Goal: Feedback & Contribution: Submit feedback/report problem

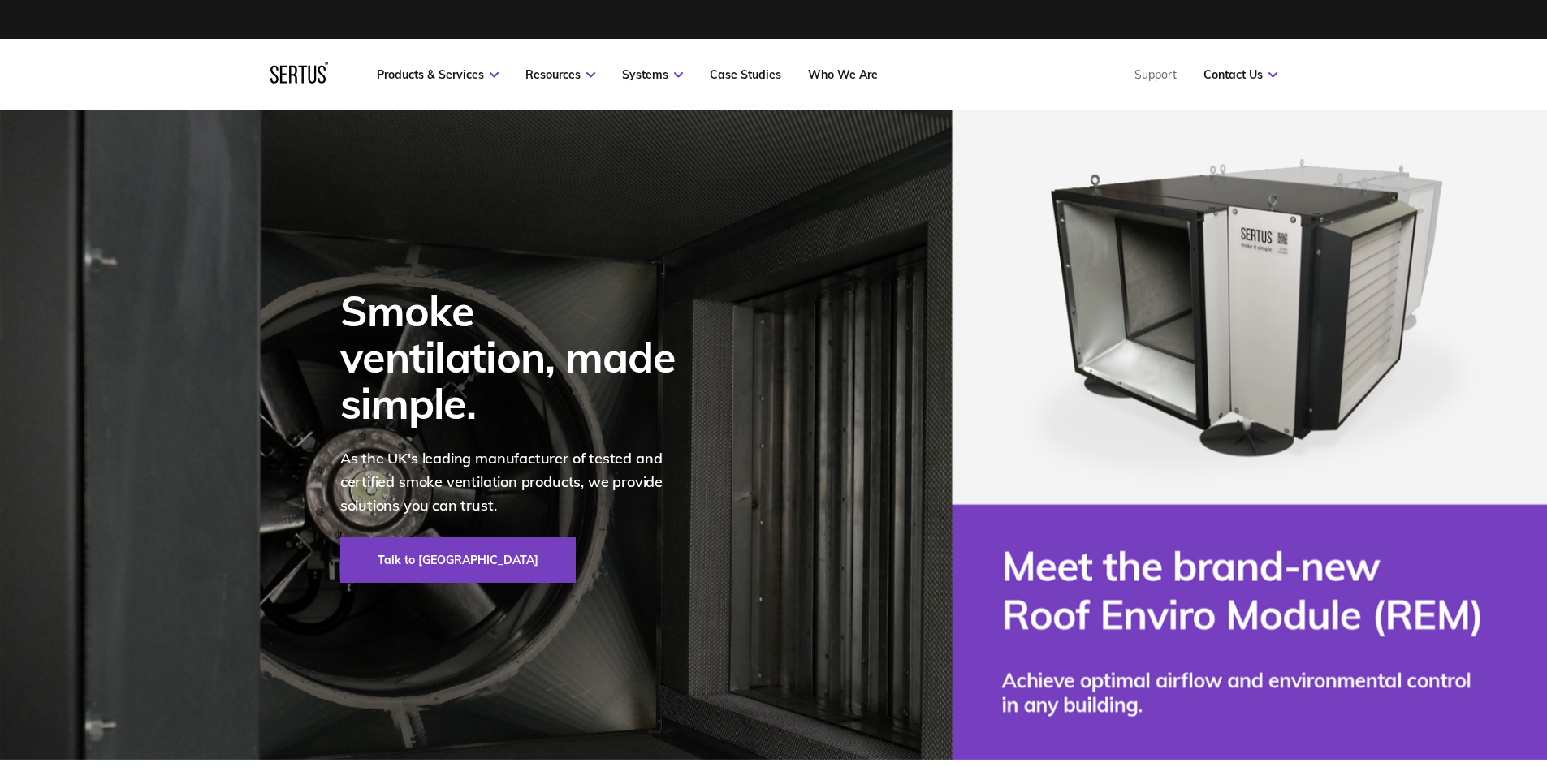
click at [1248, 67] on nav "Products & Services Resources Systems Case Studies Who We Are Support Contact U…" at bounding box center [773, 74] width 1007 height 71
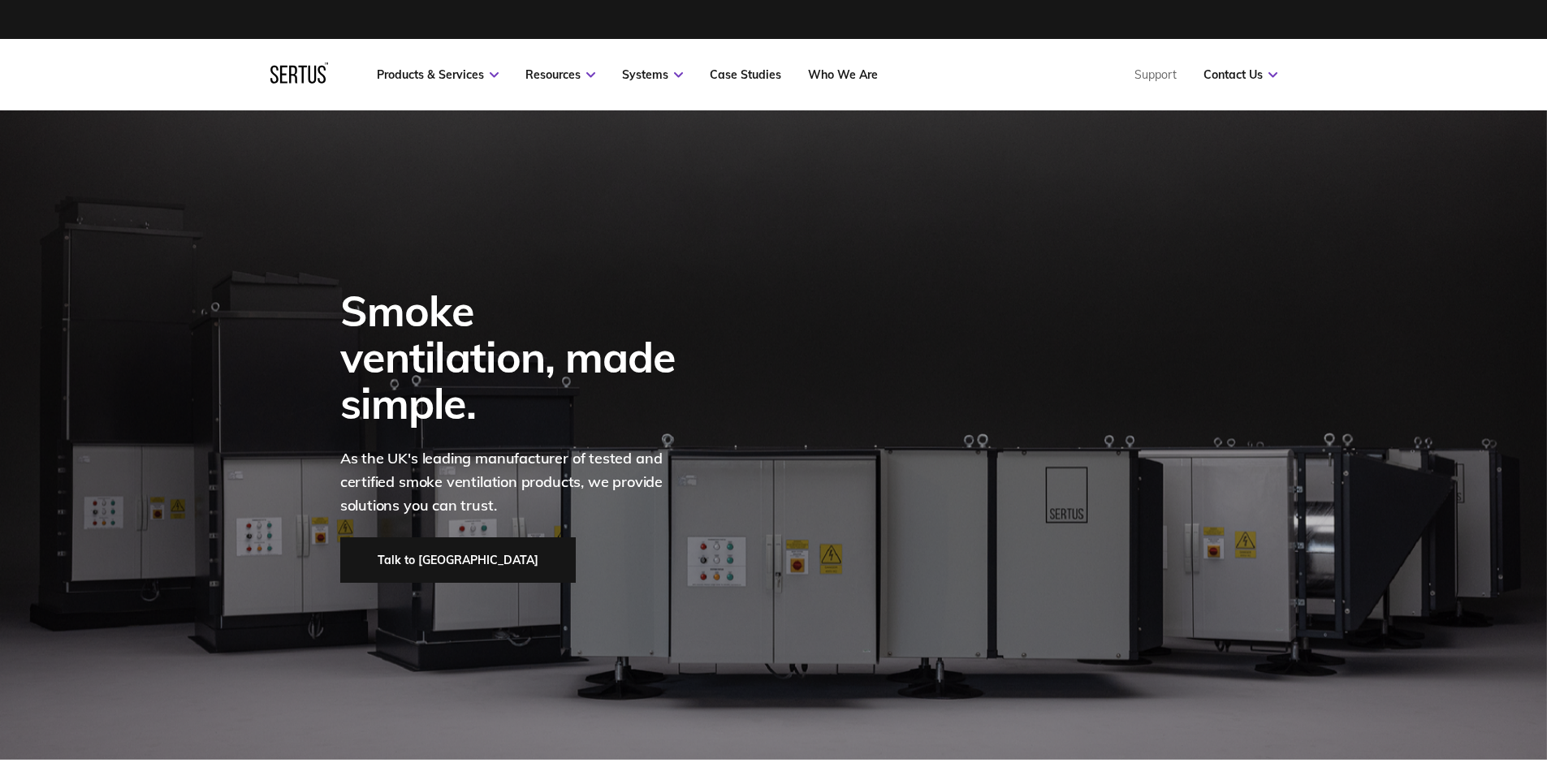
click at [413, 538] on link "Talk to [GEOGRAPHIC_DATA]" at bounding box center [458, 560] width 236 height 45
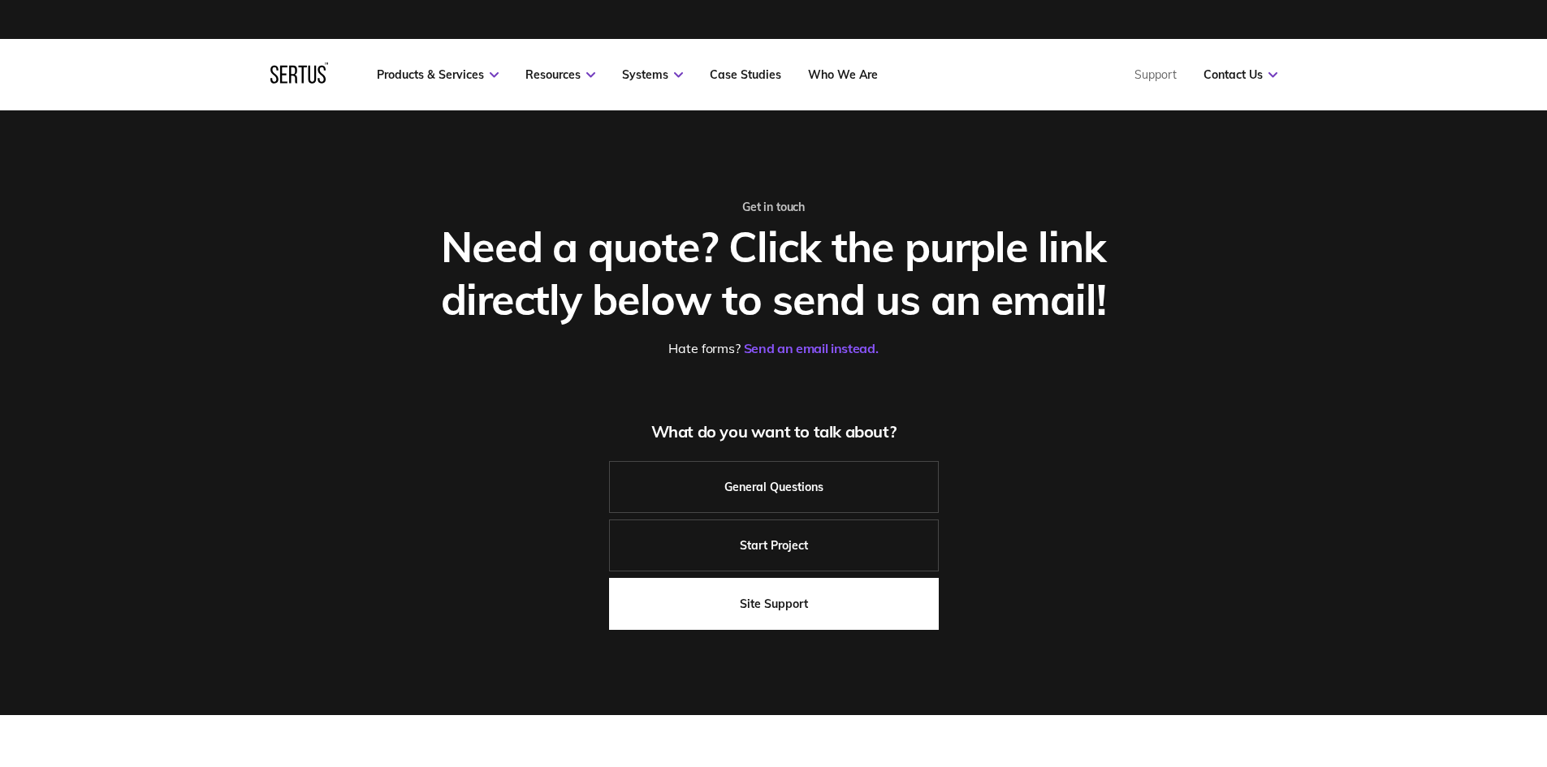
click at [860, 588] on link "Site Support" at bounding box center [774, 604] width 330 height 52
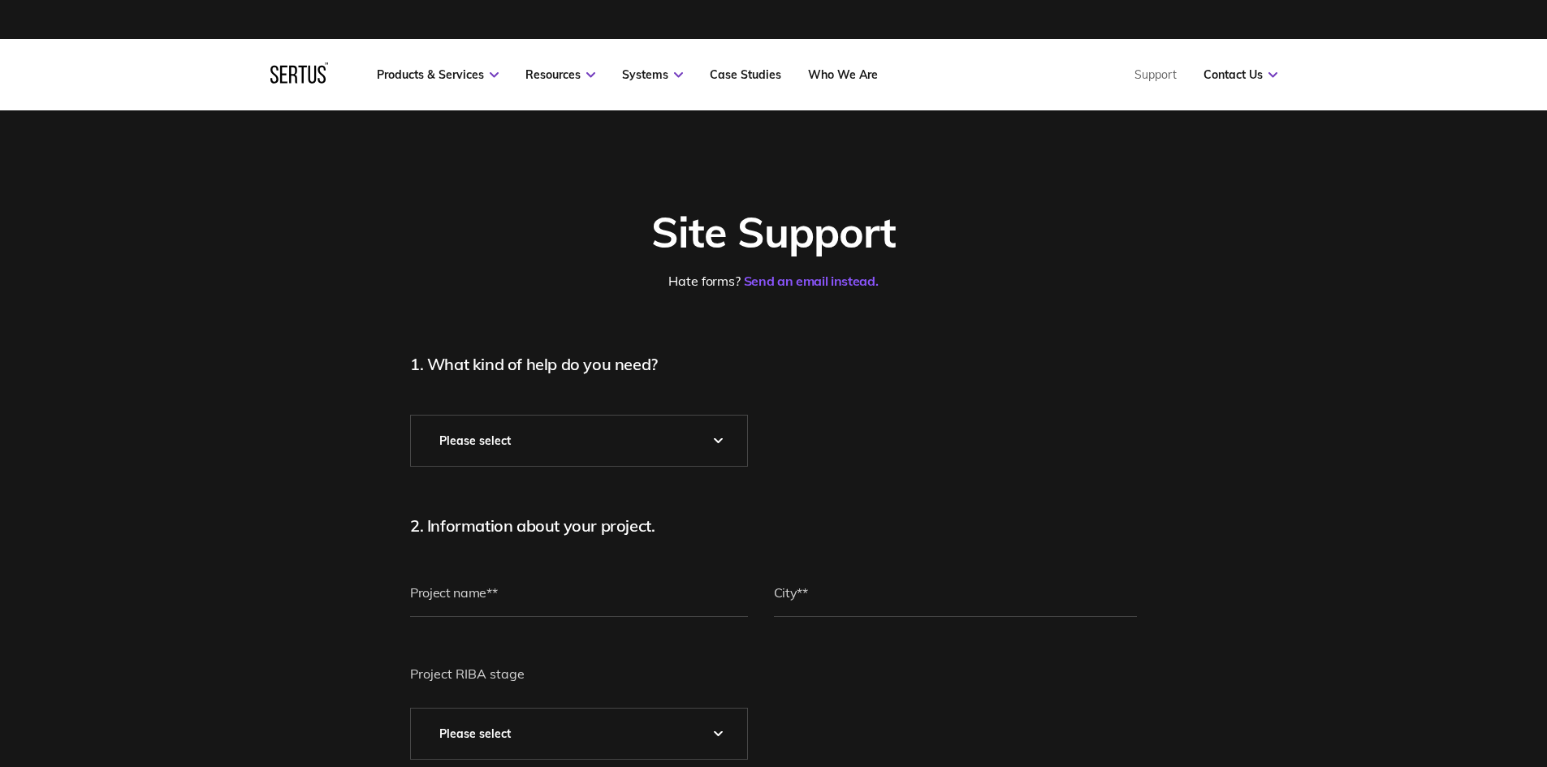
click at [620, 442] on select "Please Select* Technical Assistance Installation Guidance Spare Parts Physical …" at bounding box center [579, 441] width 336 height 50
select select "Technical Assistance"
click at [411, 416] on select "Please Select* Technical Assistance Installation Guidance Spare Parts Physical …" at bounding box center [579, 441] width 336 height 50
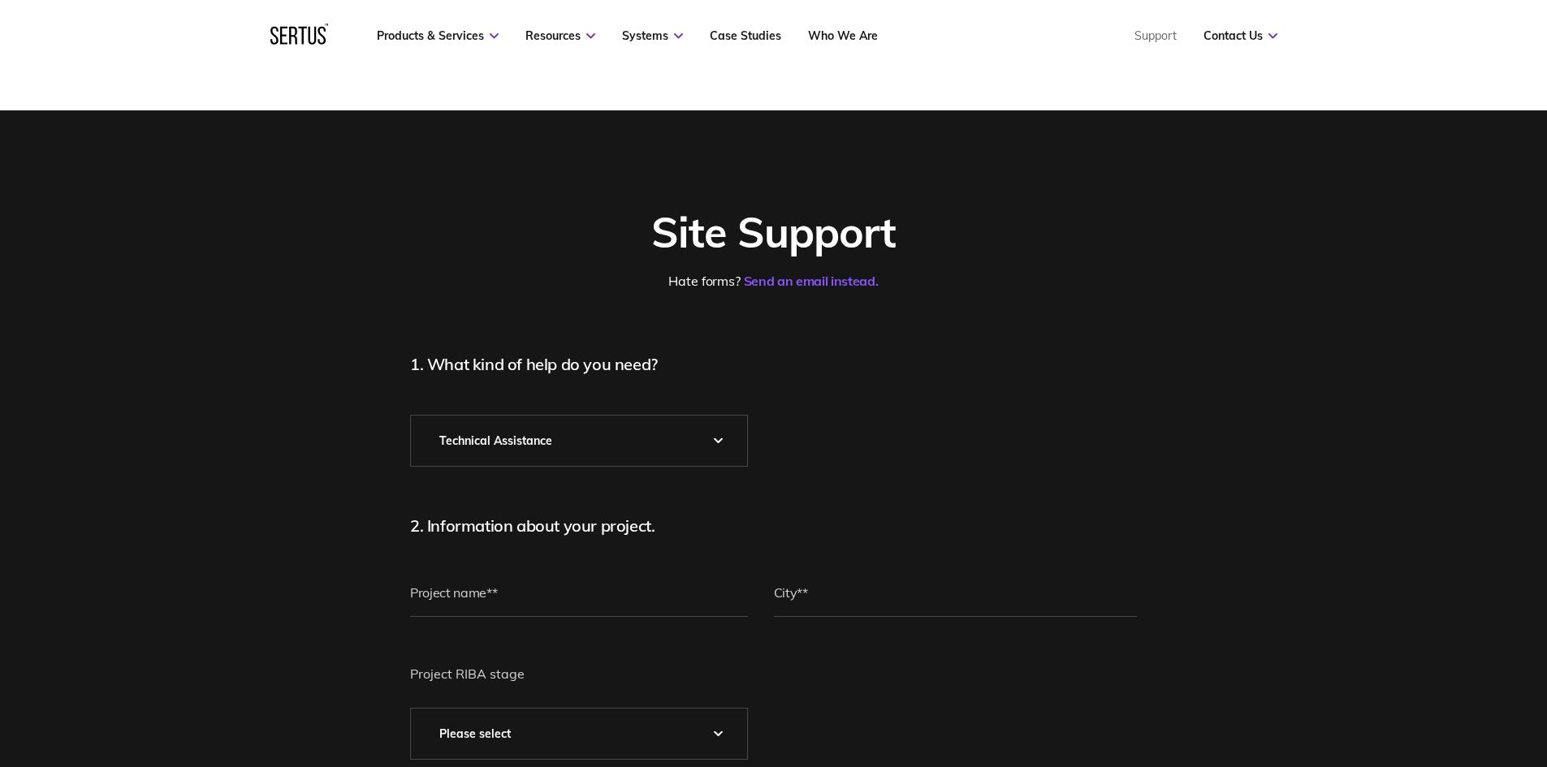
scroll to position [81, 0]
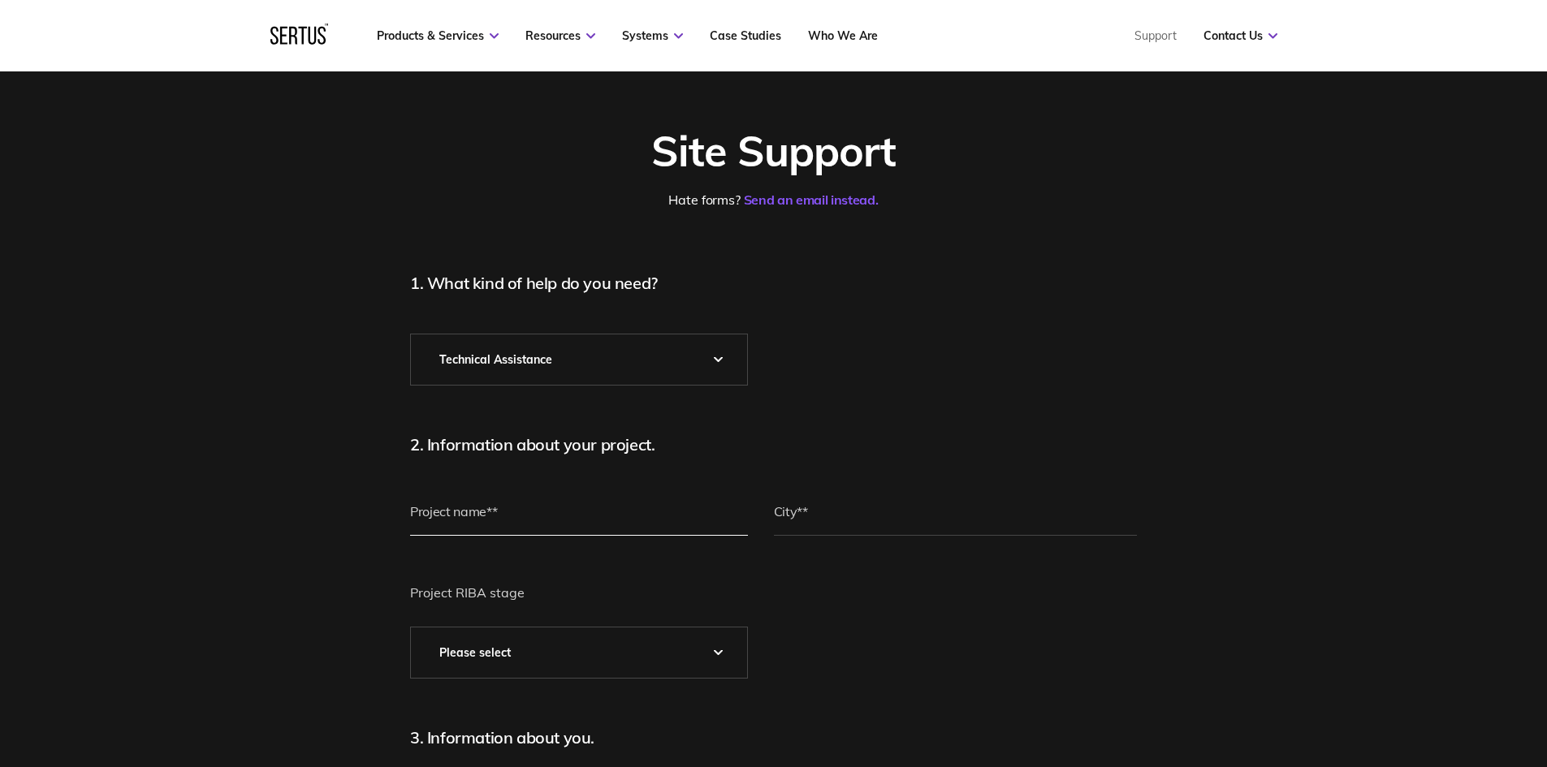
click at [546, 502] on input "text" at bounding box center [579, 511] width 338 height 49
type input "Green View, [GEOGRAPHIC_DATA]"
click at [832, 515] on input "text" at bounding box center [956, 511] width 364 height 49
drag, startPoint x: 939, startPoint y: 618, endPoint x: 920, endPoint y: 586, distance: 37.5
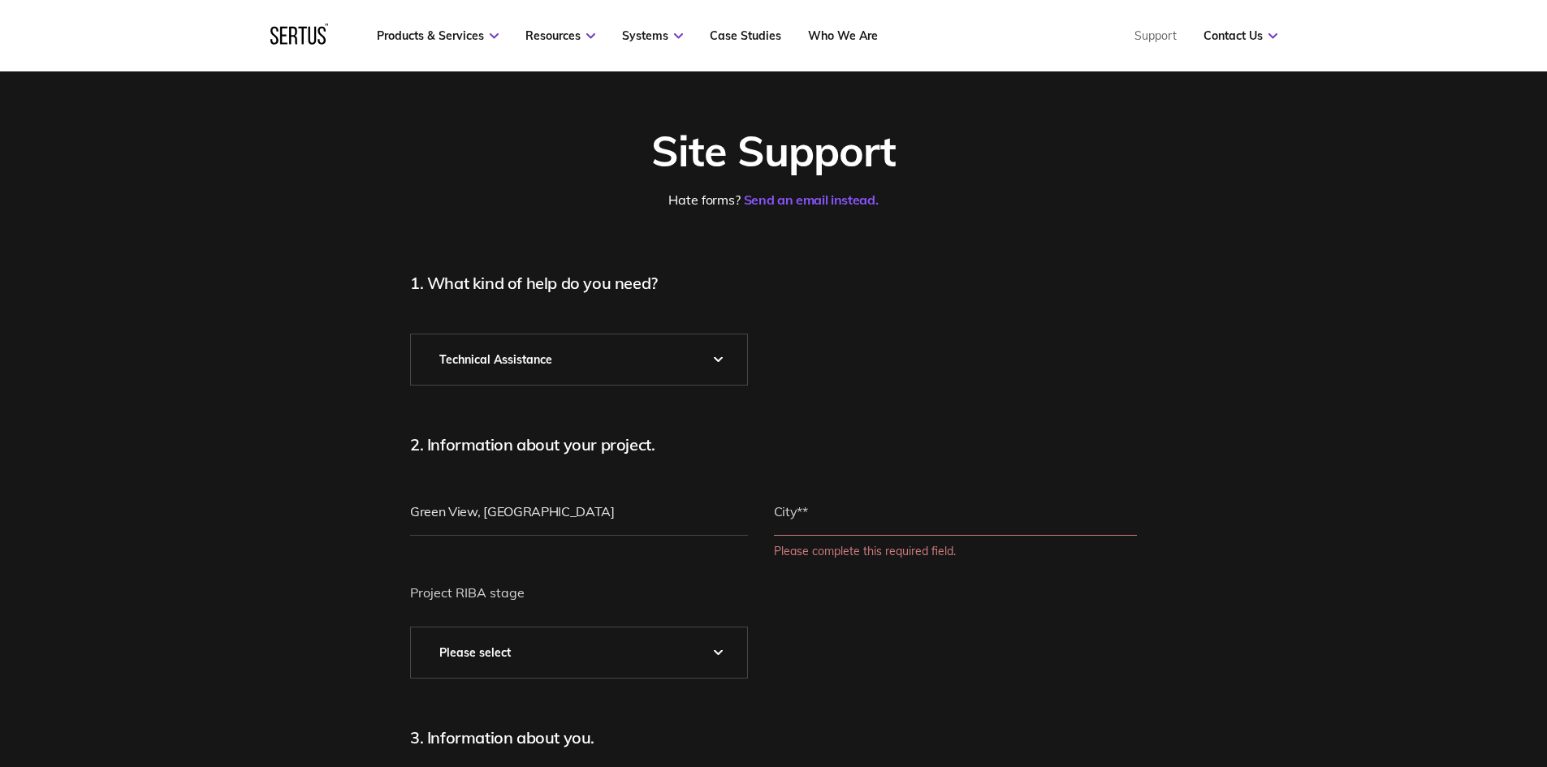
click at [886, 528] on input "text" at bounding box center [956, 511] width 364 height 49
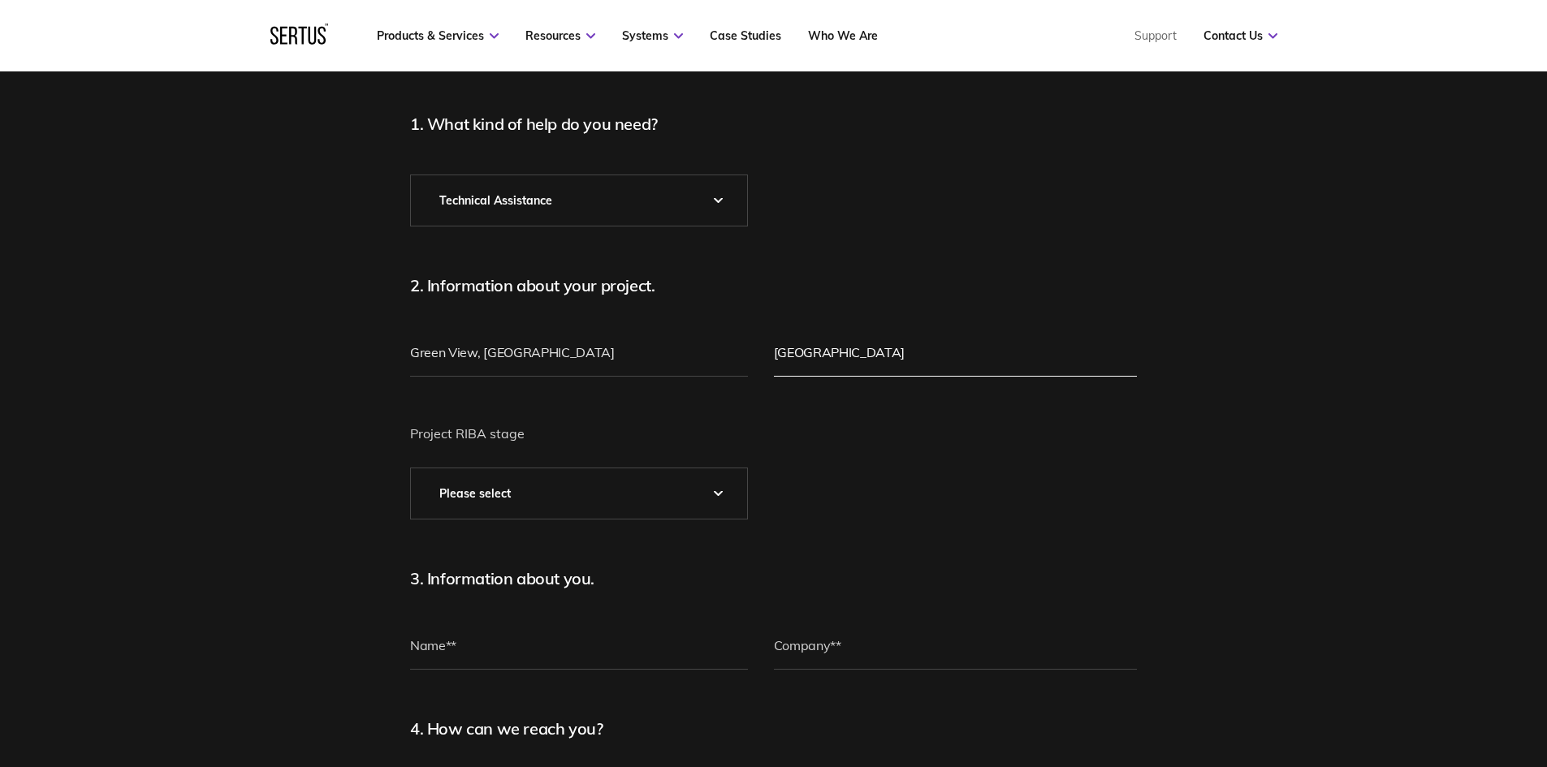
scroll to position [325, 0]
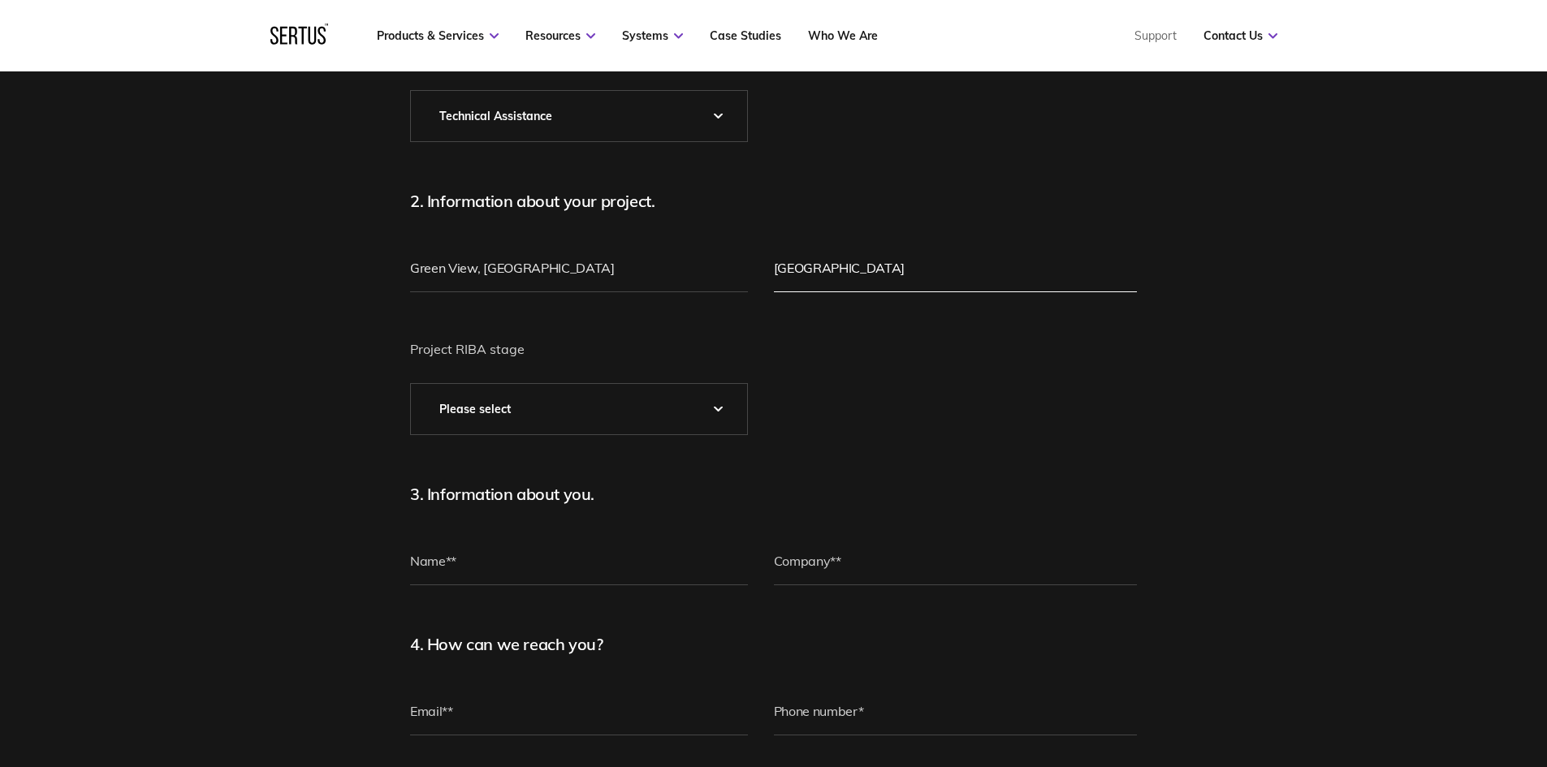
type input "[GEOGRAPHIC_DATA]"
click at [682, 398] on select "Please Select 0 – Strategic Definition 1 - Preparation & Brief 2 - Concept Desi…" at bounding box center [579, 409] width 336 height 50
click at [681, 403] on select "Please Select 0 – Strategic Definition 1 - Preparation & Brief 2 - Concept Desi…" at bounding box center [579, 409] width 336 height 50
select select "5 - Construction"
click at [411, 384] on select "Please Select 0 – Strategic Definition 1 - Preparation & Brief 2 - Concept Desi…" at bounding box center [579, 409] width 336 height 50
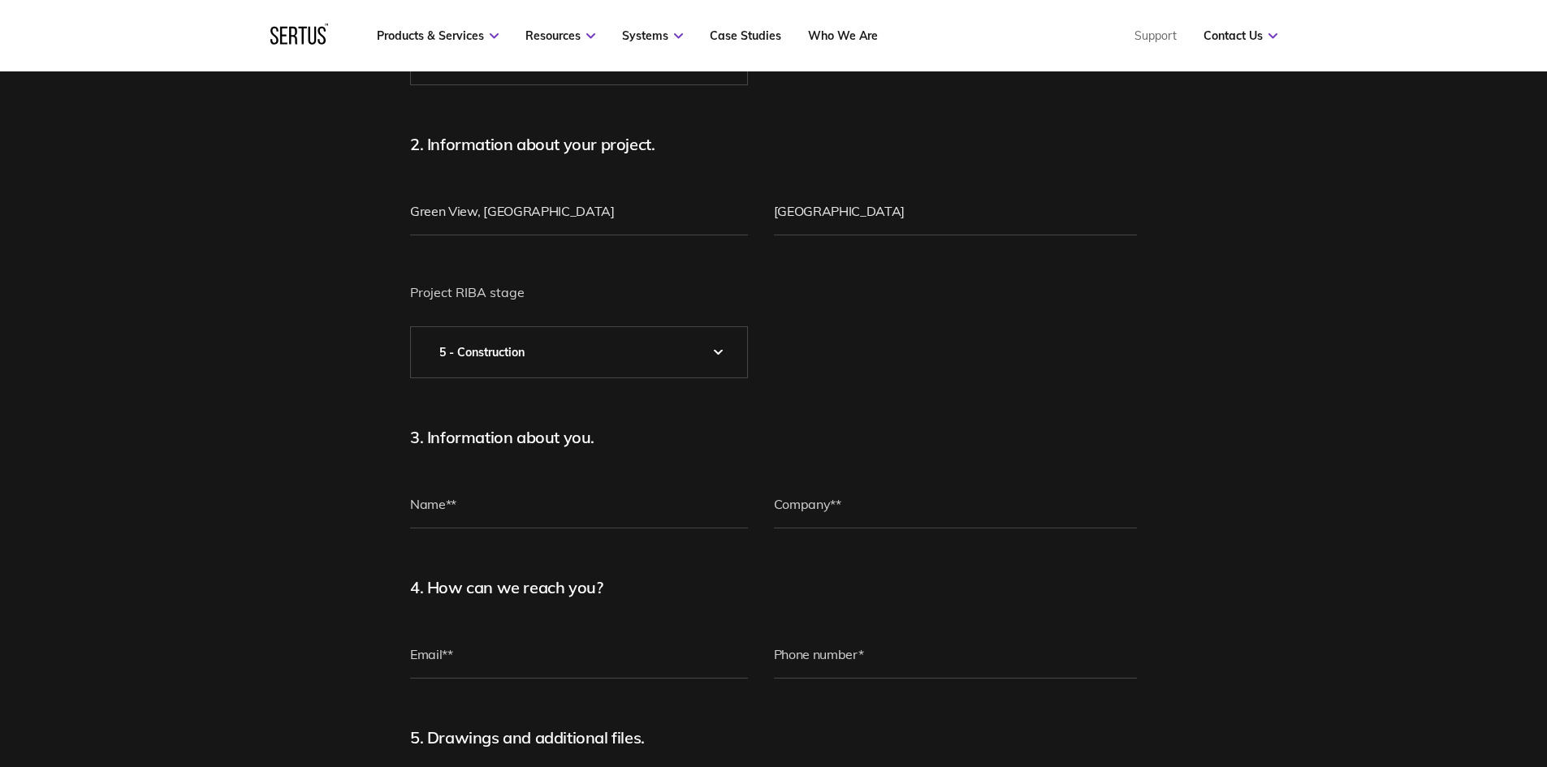
scroll to position [406, 0]
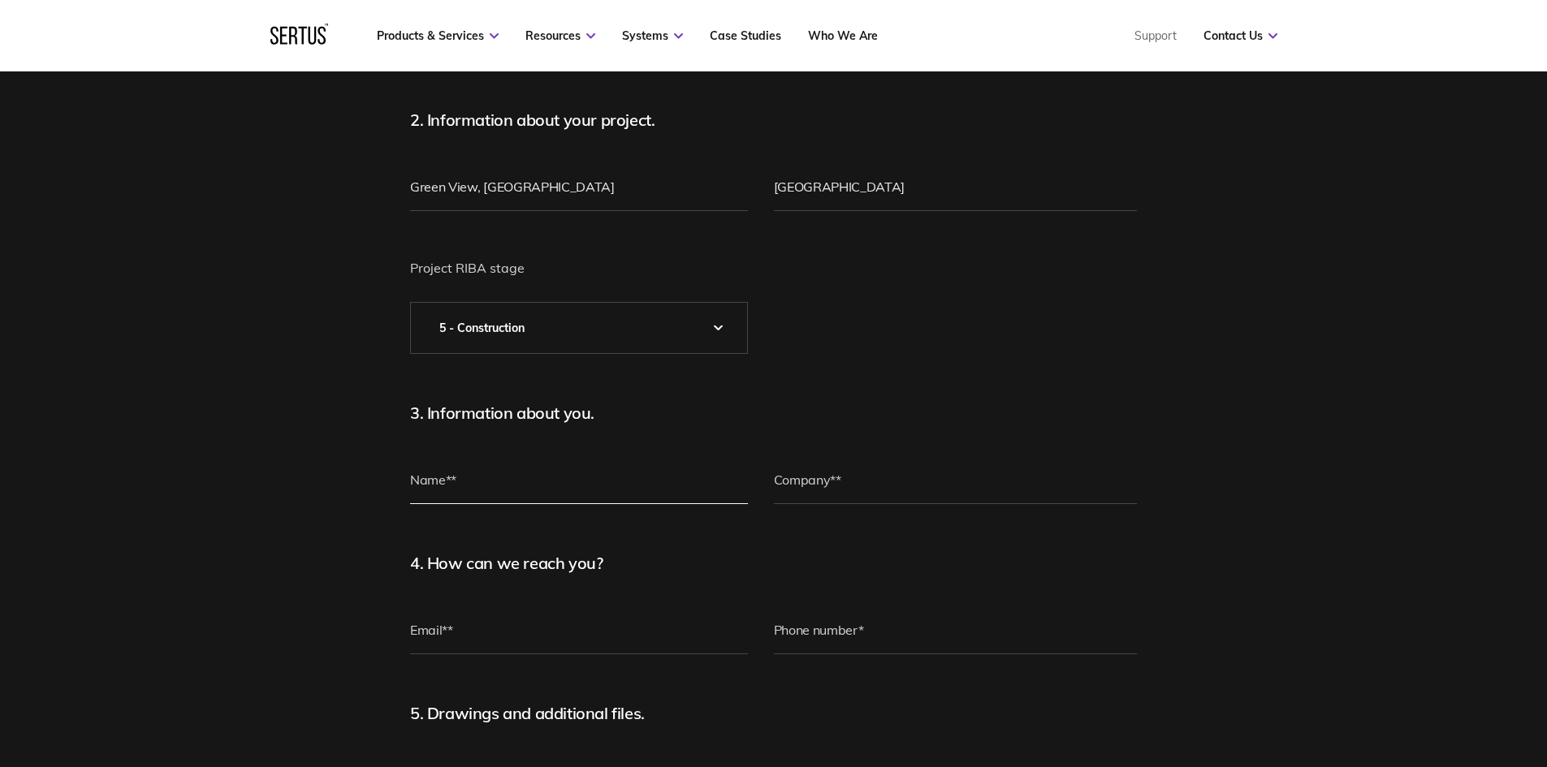
click at [506, 503] on input "text" at bounding box center [579, 480] width 338 height 49
type input "[PERSON_NAME]"
click at [810, 474] on input "text" at bounding box center [956, 480] width 364 height 49
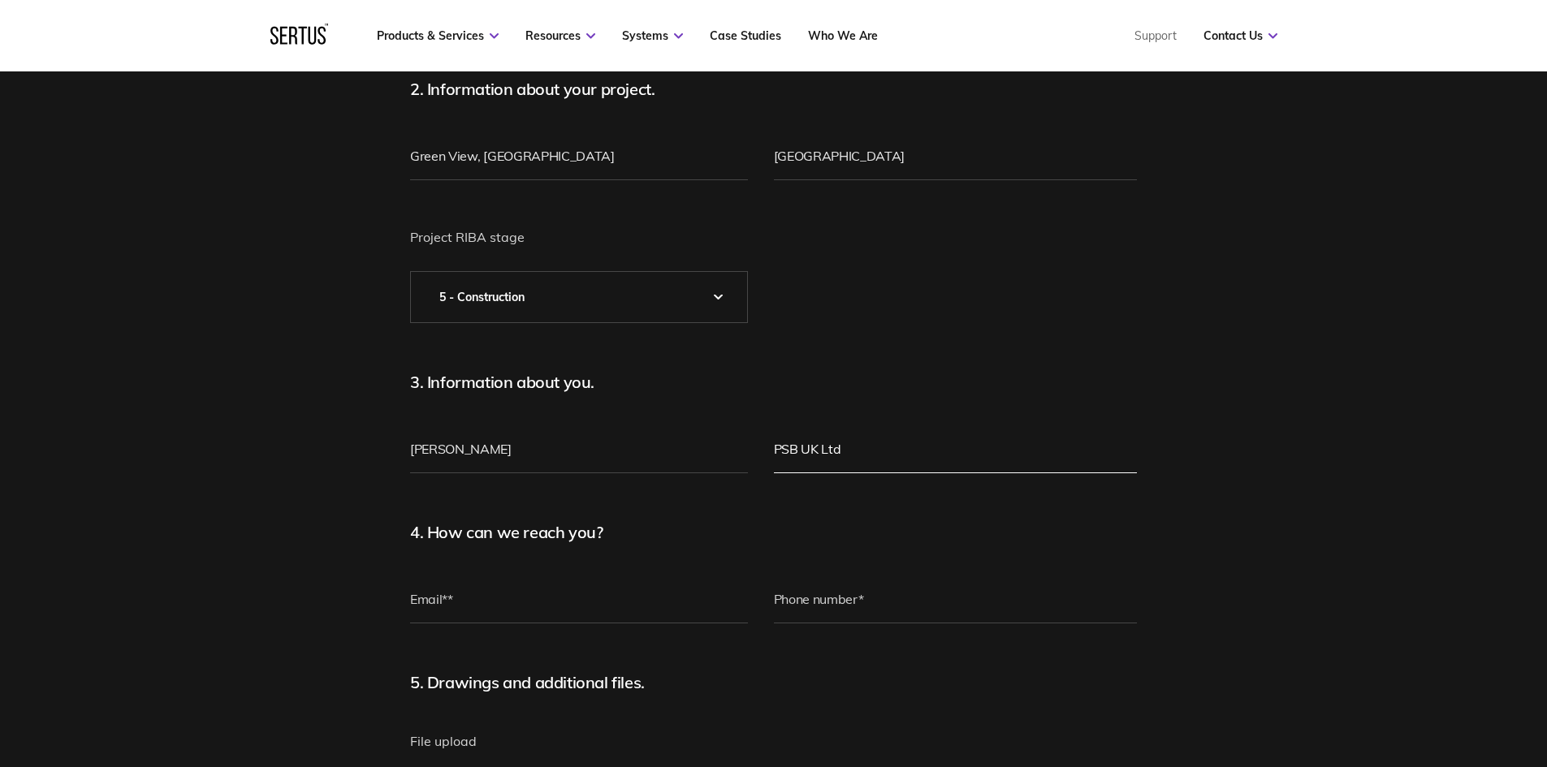
scroll to position [487, 0]
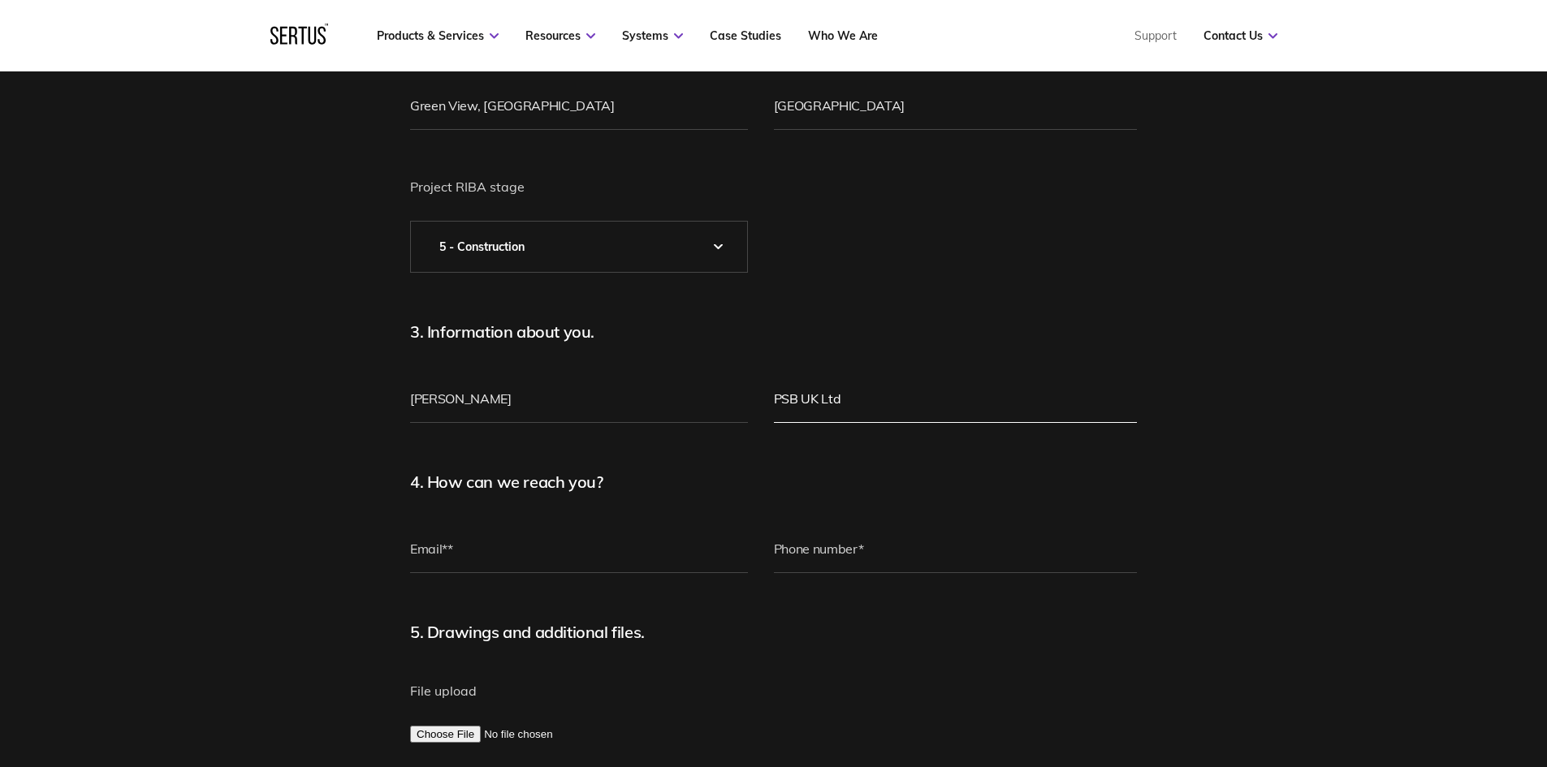
type input "PSB UK Ltd"
click at [477, 536] on input "email" at bounding box center [579, 549] width 338 height 49
type input "[EMAIL_ADDRESS][PERSON_NAME][DOMAIN_NAME]"
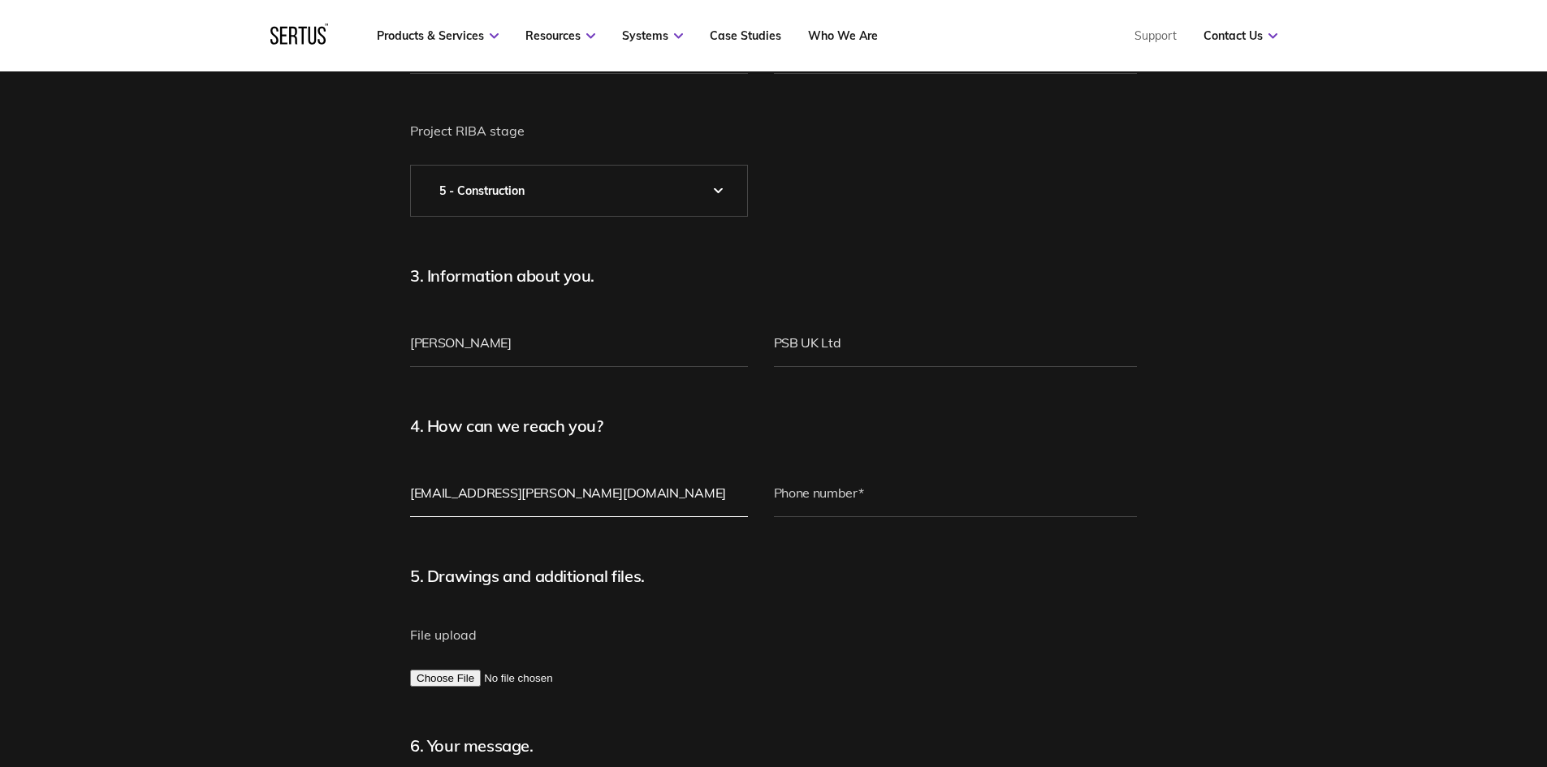
scroll to position [568, 0]
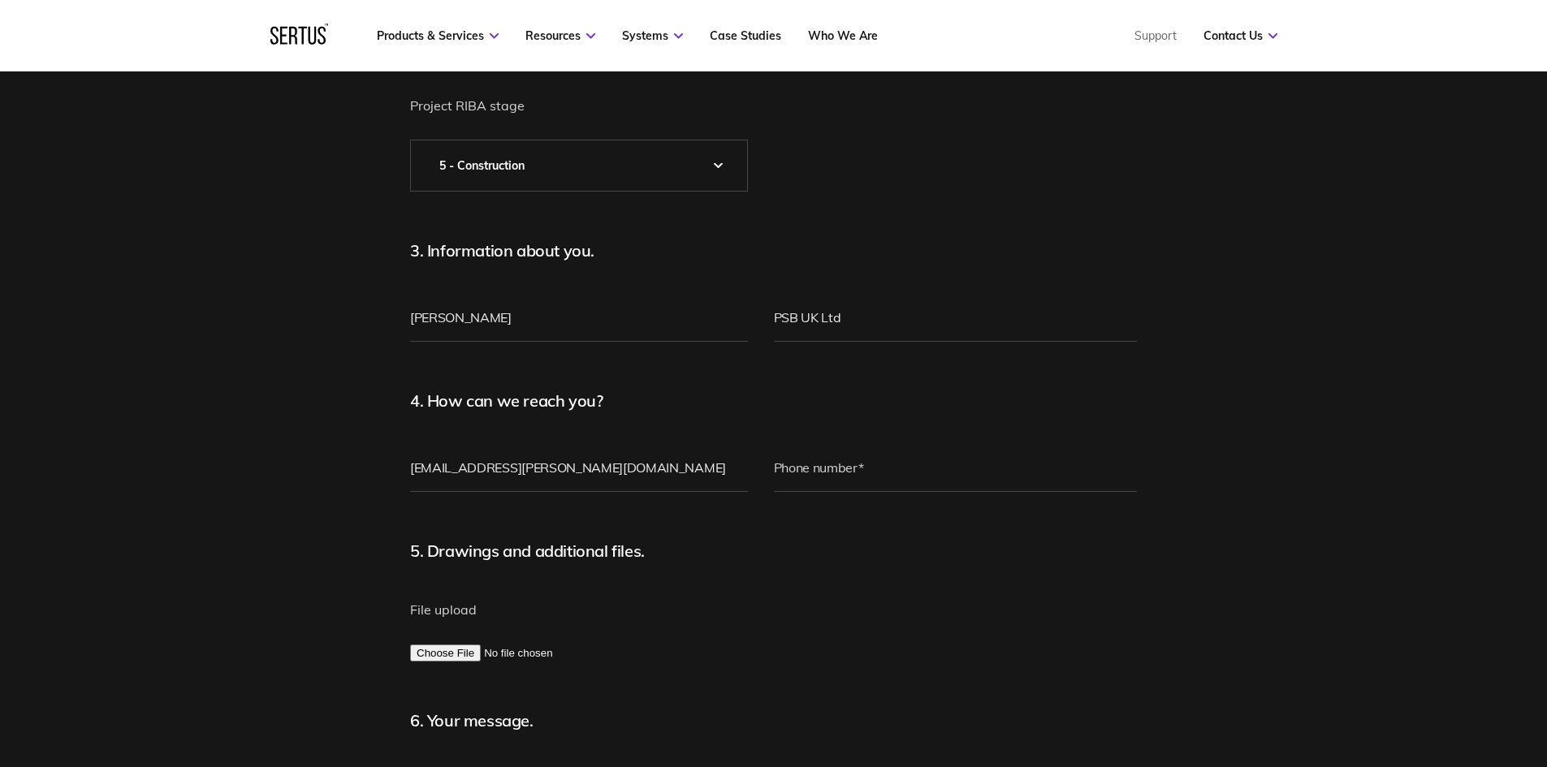
click at [946, 740] on form "1. What kind of help do you need? Please Select* Technical Assistance Installat…" at bounding box center [773, 403] width 727 height 1234
click at [862, 486] on input "tel" at bounding box center [956, 467] width 364 height 49
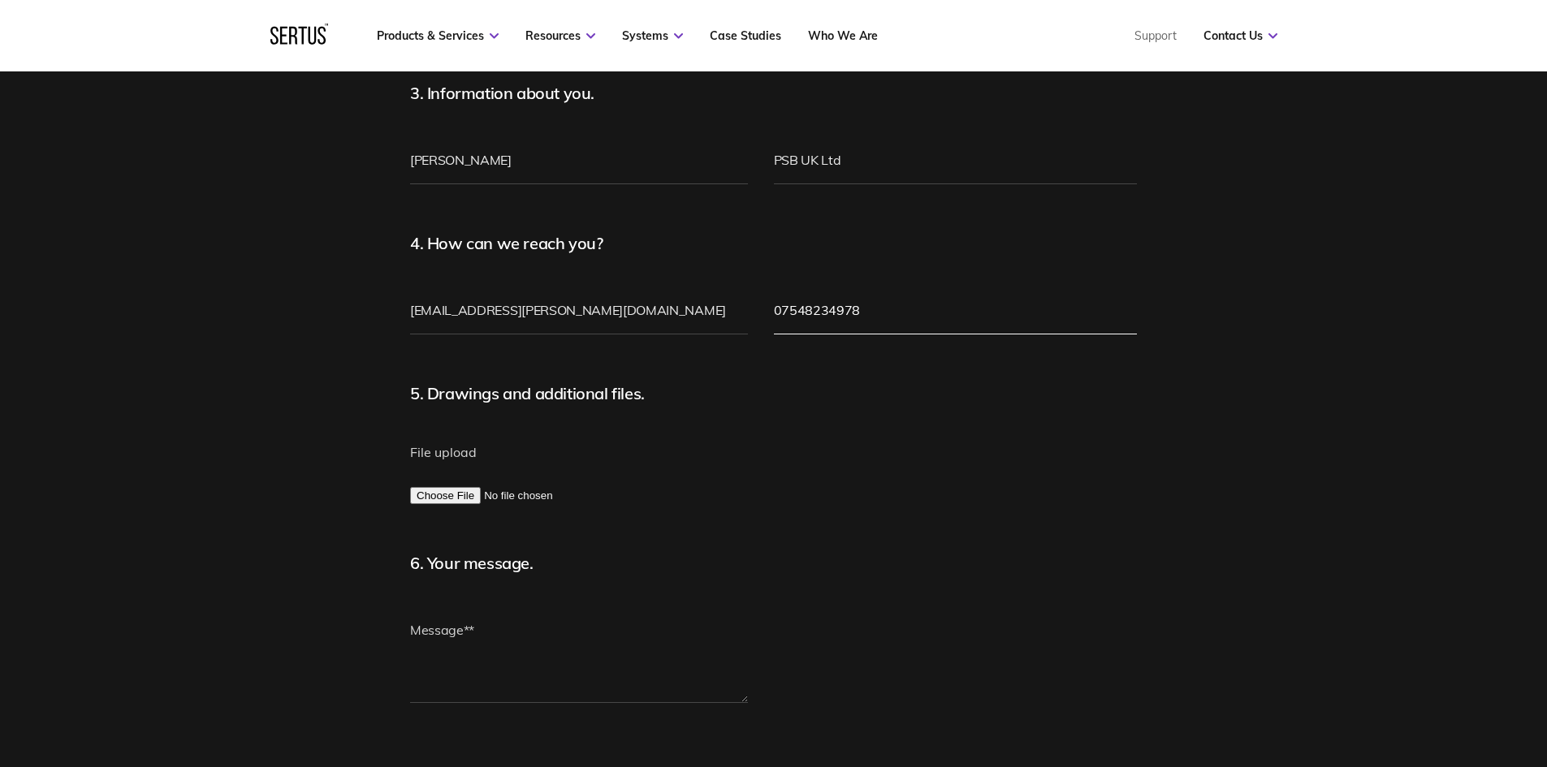
scroll to position [731, 0]
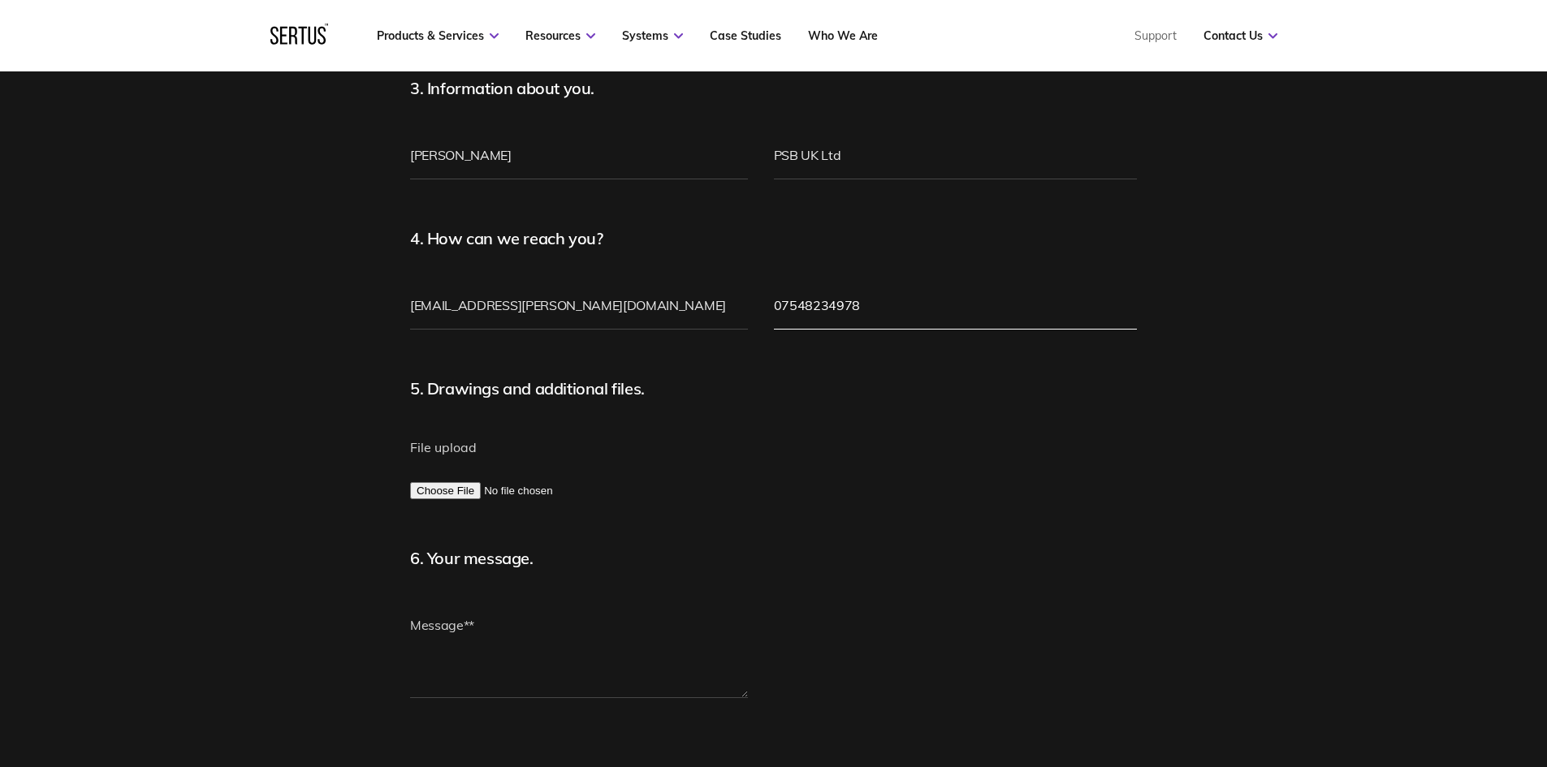
type input "07548234978"
click at [902, 734] on form "1. What kind of help do you need? Please Select* Technical Assistance Installat…" at bounding box center [773, 240] width 727 height 1234
drag, startPoint x: 734, startPoint y: 745, endPoint x: 603, endPoint y: 643, distance: 166.0
click at [734, 745] on fieldset at bounding box center [579, 678] width 338 height 138
click at [461, 494] on input "File upload" at bounding box center [579, 490] width 338 height 17
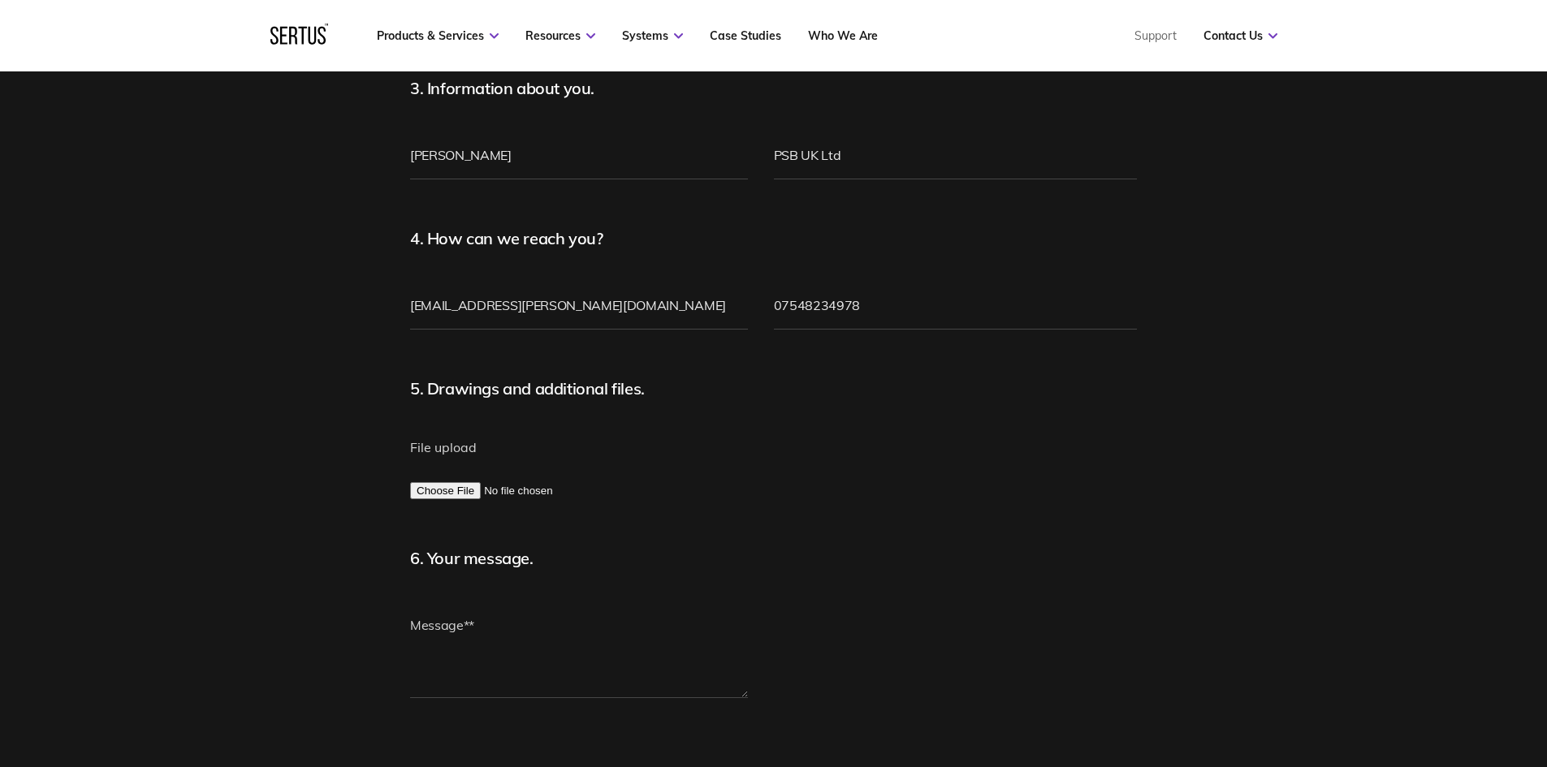
type input "C:\fakepath\Green View Damper.docx"
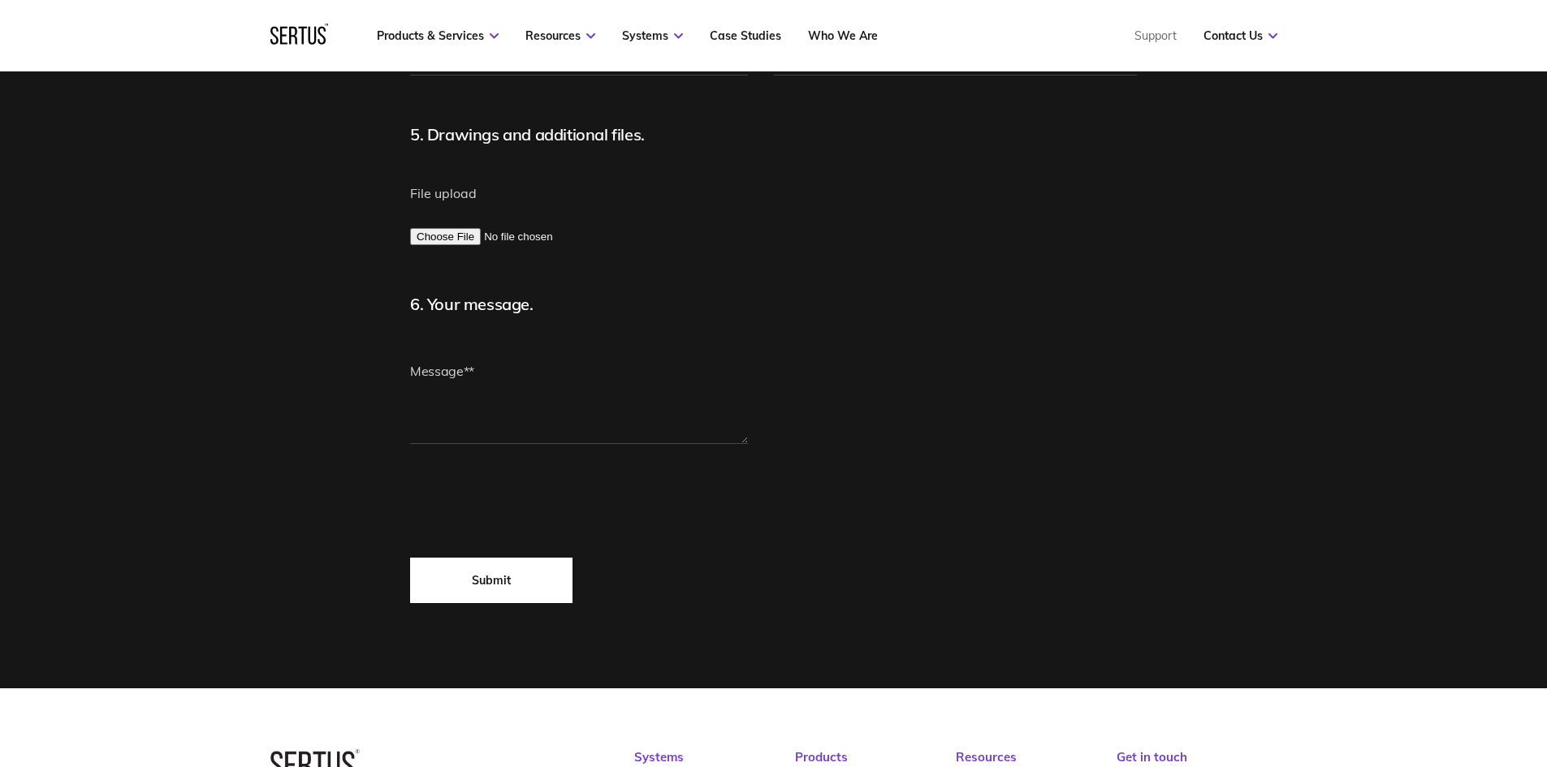
scroll to position [1056, 0]
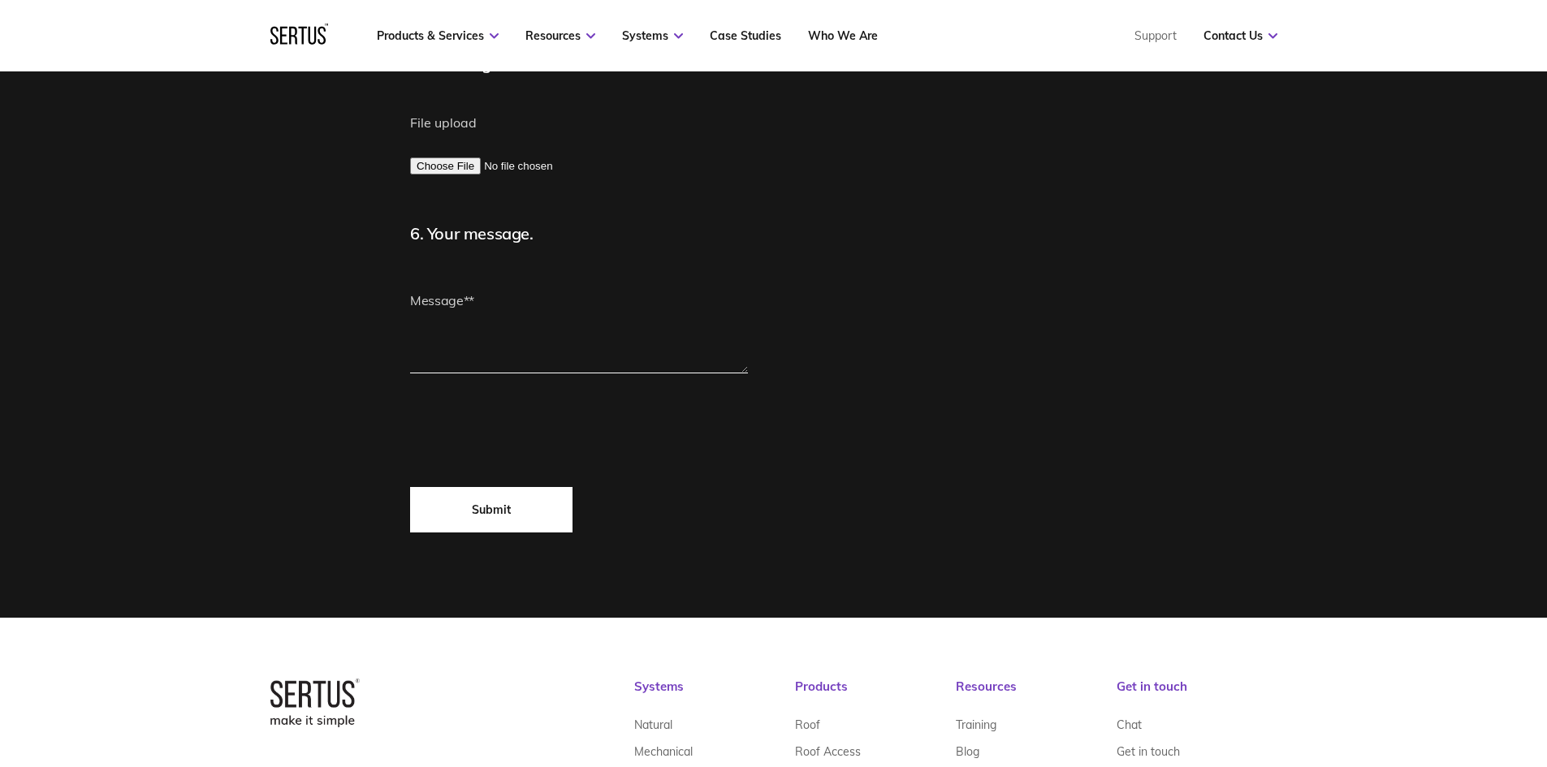
click at [514, 300] on textarea at bounding box center [579, 324] width 338 height 97
click at [631, 293] on textarea "Hi We have seen this damper" at bounding box center [579, 324] width 338 height 97
click at [712, 297] on textarea "Hi We have seen this damper on our job Green Viewe [PERSON_NAME]" at bounding box center [579, 324] width 338 height 97
click at [604, 334] on textarea "Hi We have seen this damper on our job Green View [PERSON_NAME]" at bounding box center [579, 324] width 338 height 97
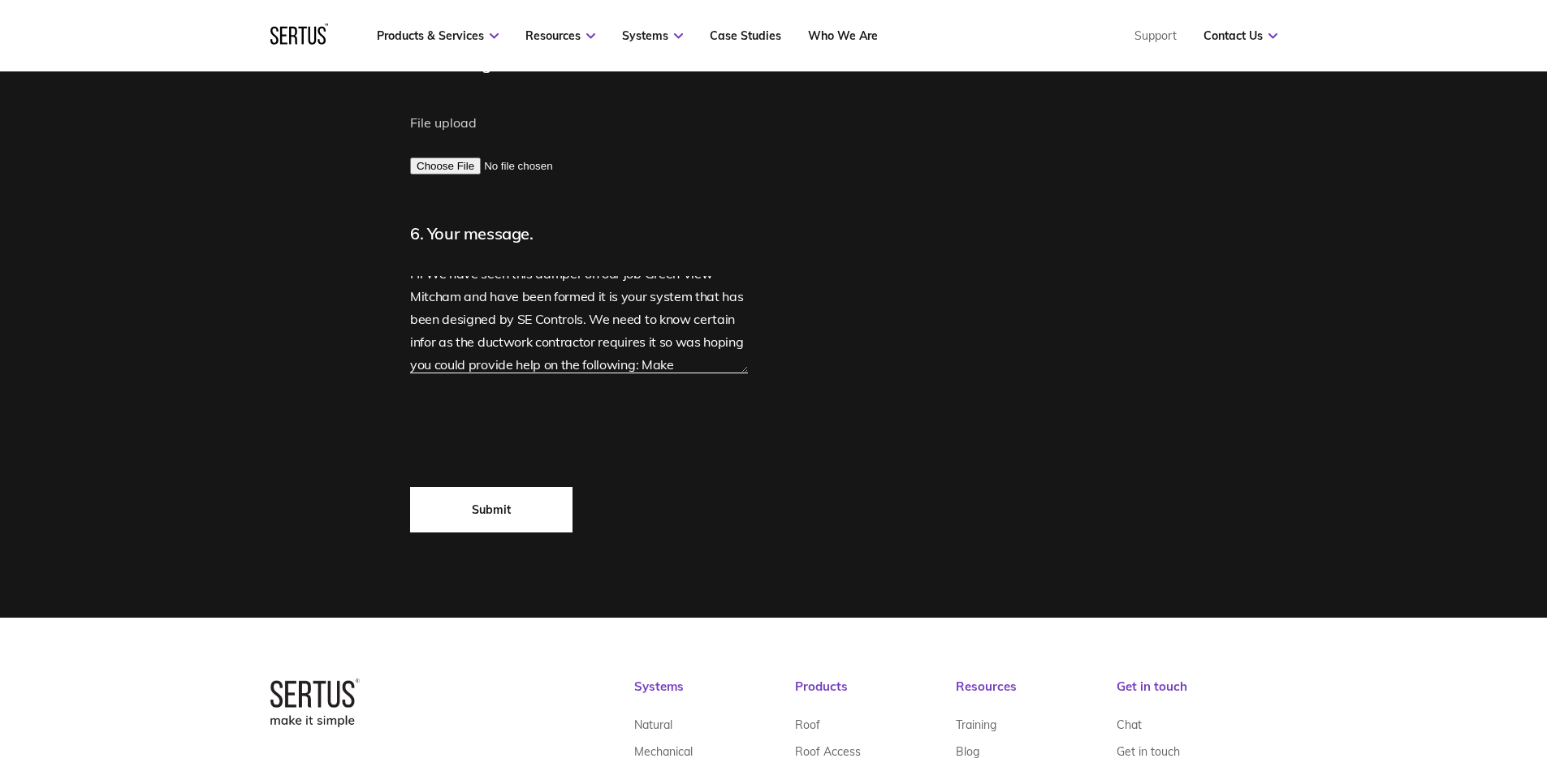
scroll to position [50, 0]
click at [717, 359] on textarea "Hi We have seen this damper on our job Green View Mitcham and have been formed …" at bounding box center [579, 324] width 338 height 97
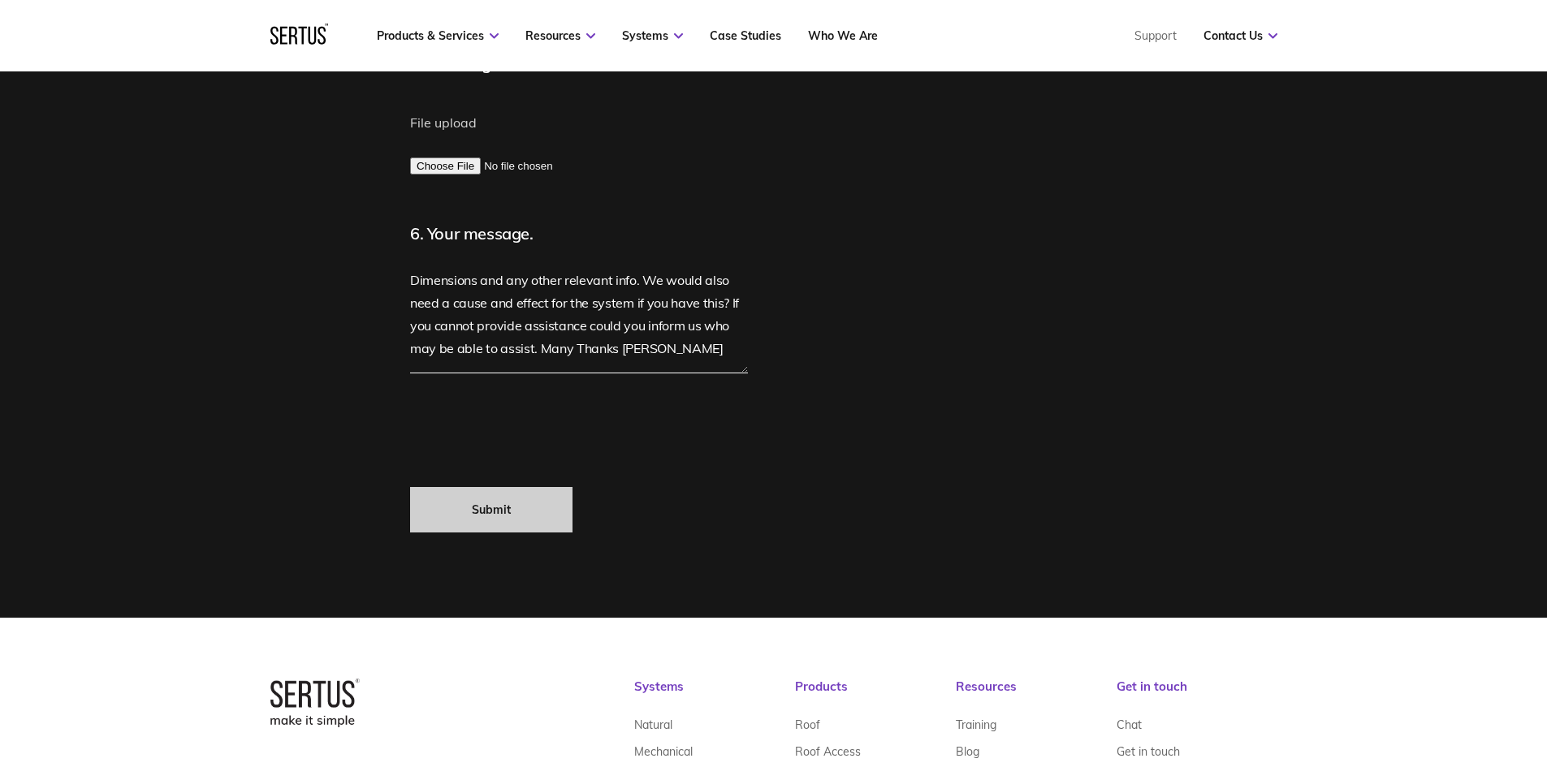
type textarea "Hi We have seen this damper on our job Green View Mitcham and have been formed …"
click at [525, 520] on input "Submit" at bounding box center [491, 509] width 162 height 45
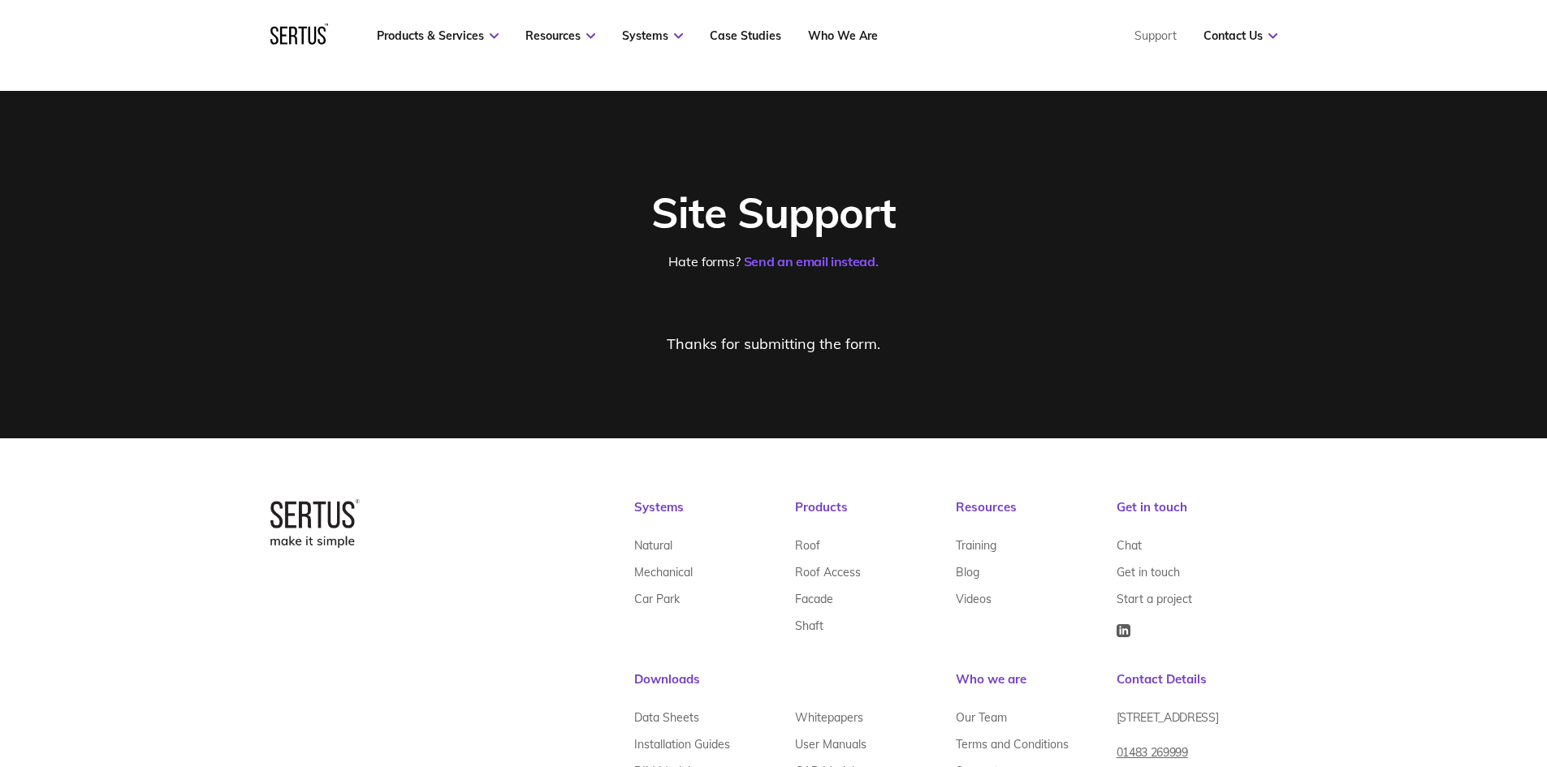
scroll to position [0, 0]
